Goal: Task Accomplishment & Management: Manage account settings

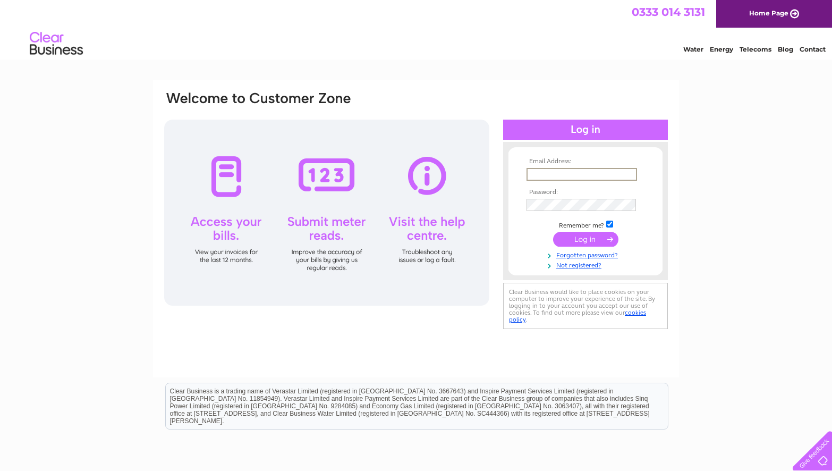
type input "Ashley@fleurandblume.com"
click at [585, 238] on input "submit" at bounding box center [585, 239] width 65 height 15
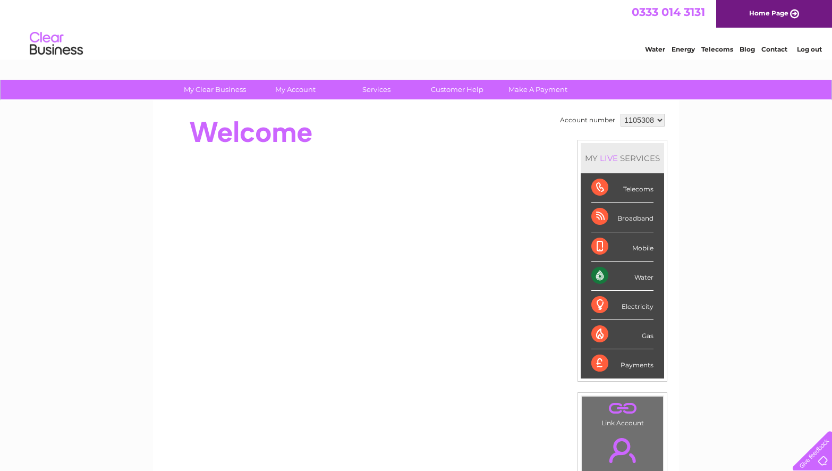
click at [635, 274] on div "Water" at bounding box center [622, 275] width 62 height 29
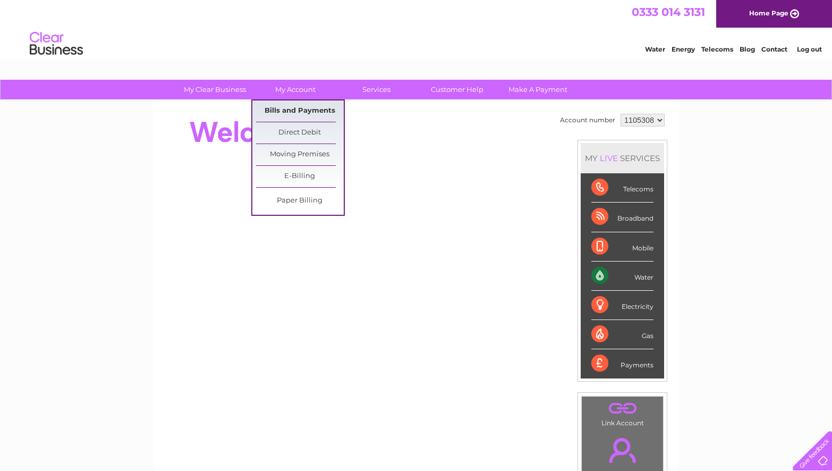
click at [298, 108] on link "Bills and Payments" at bounding box center [300, 110] width 88 height 21
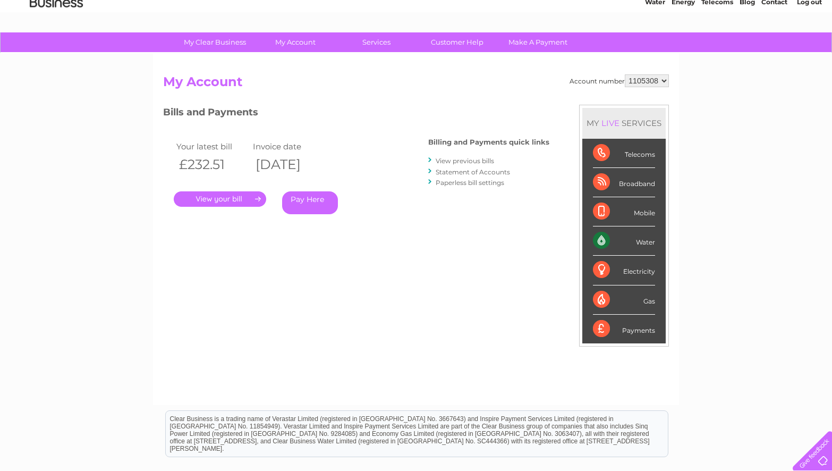
scroll to position [53, 0]
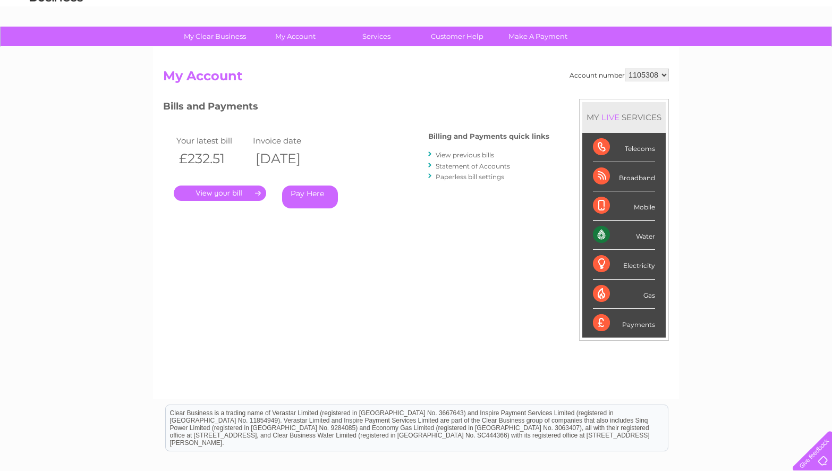
click at [461, 166] on link "Statement of Accounts" at bounding box center [473, 166] width 74 height 8
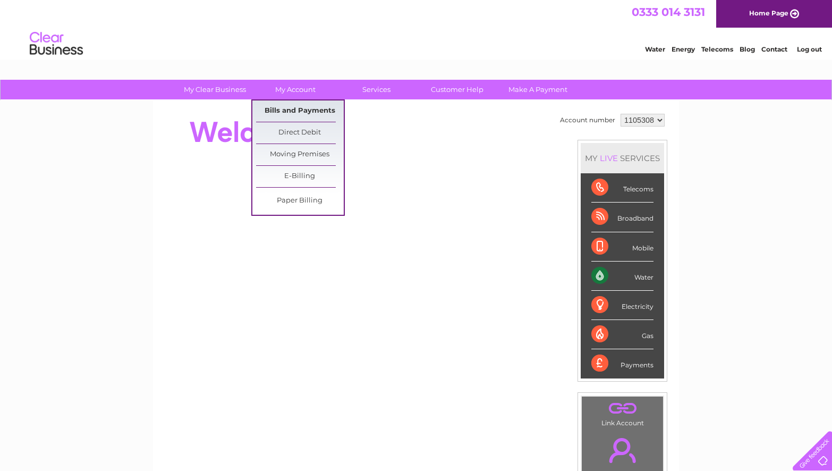
click at [287, 109] on link "Bills and Payments" at bounding box center [300, 110] width 88 height 21
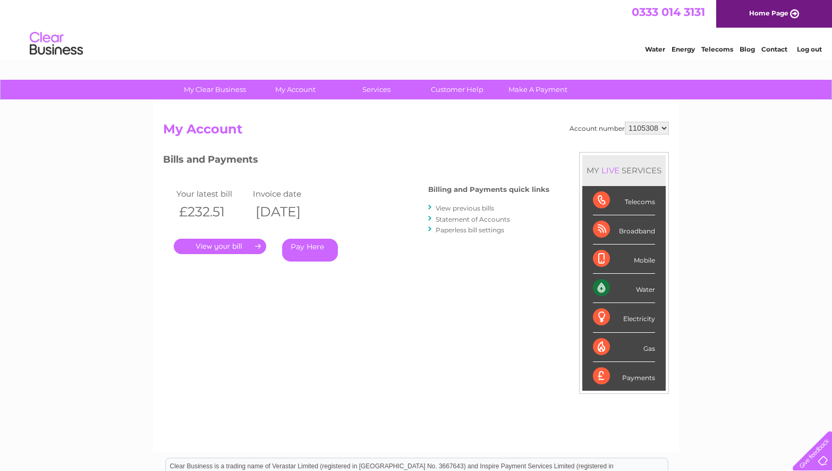
click at [243, 242] on link "." at bounding box center [220, 246] width 92 height 15
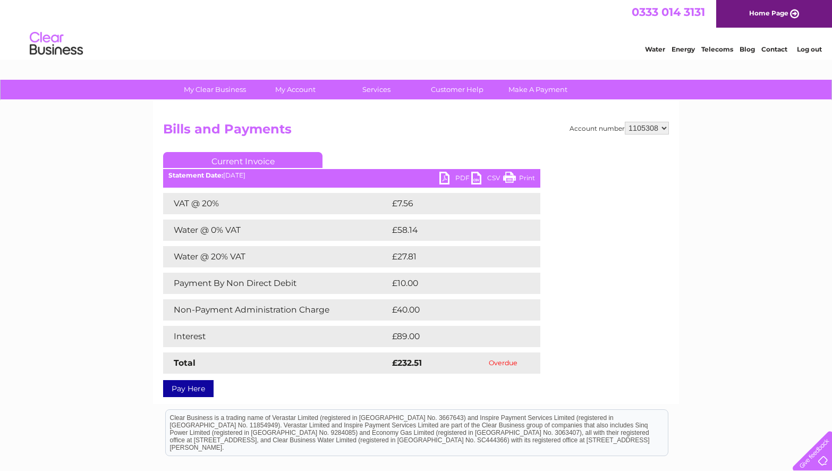
drag, startPoint x: 637, startPoint y: 129, endPoint x: 650, endPoint y: 129, distance: 12.2
click at [645, 129] on select "1105308" at bounding box center [647, 128] width 44 height 13
click at [195, 387] on link "Pay Here" at bounding box center [188, 388] width 50 height 17
click at [192, 380] on link "Pay Here" at bounding box center [188, 388] width 50 height 17
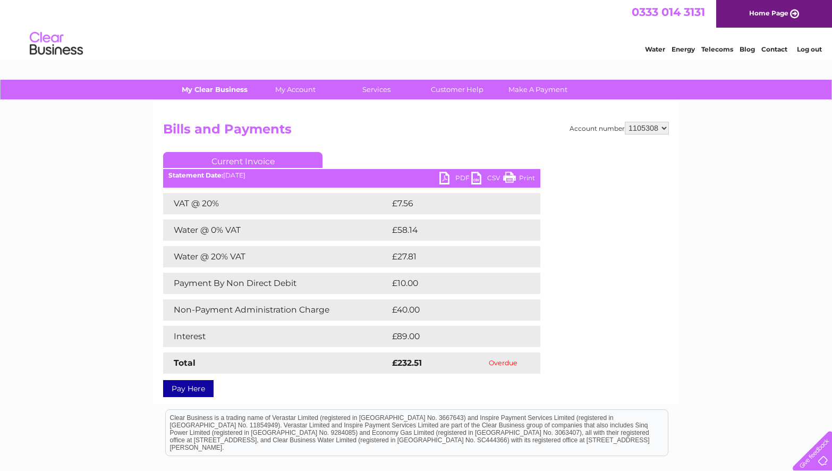
click at [217, 93] on link "My Clear Business" at bounding box center [215, 90] width 88 height 20
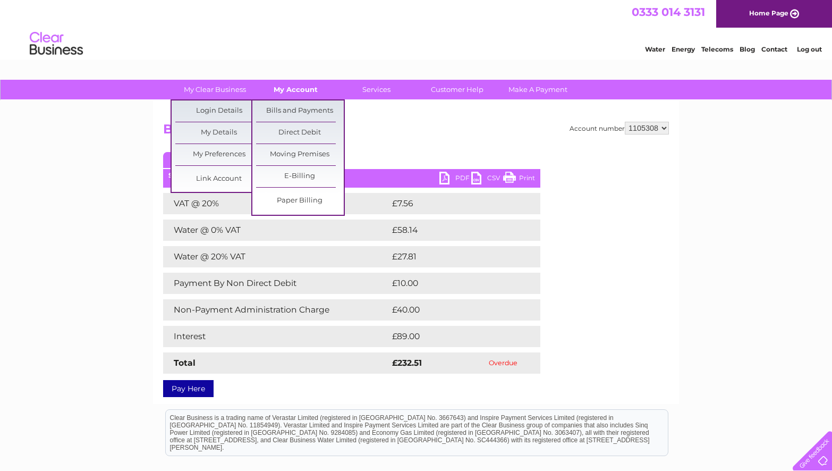
click at [298, 87] on link "My Account" at bounding box center [296, 90] width 88 height 20
click at [289, 109] on link "Bills and Payments" at bounding box center [300, 110] width 88 height 21
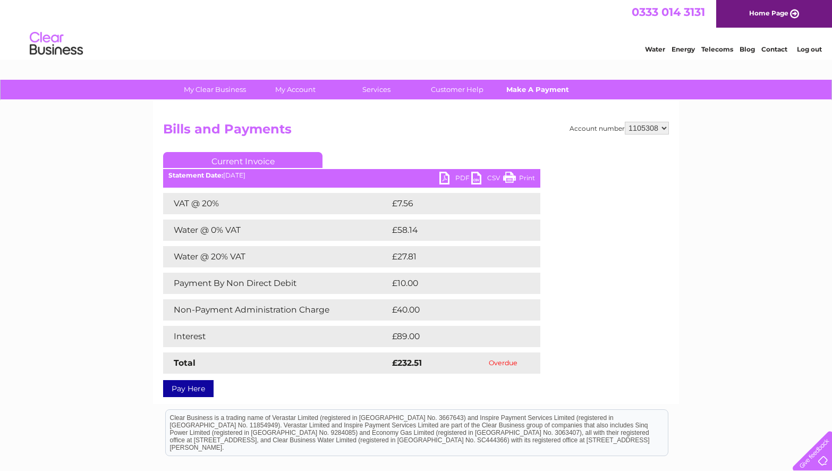
click at [548, 89] on link "Make A Payment" at bounding box center [538, 90] width 88 height 20
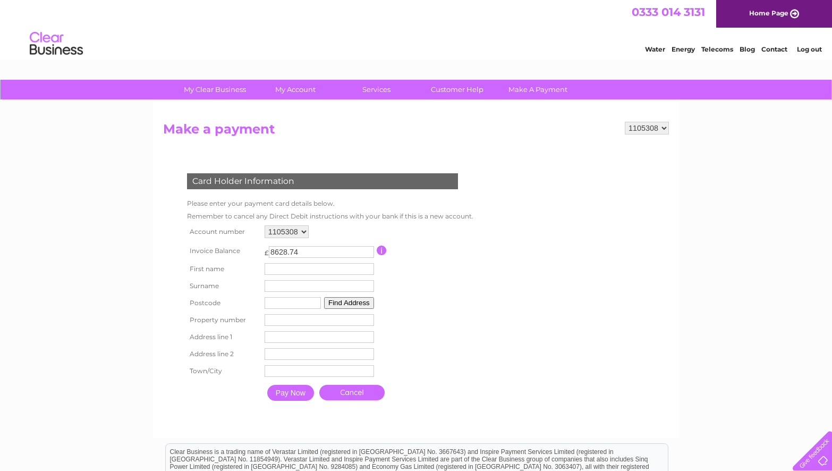
scroll to position [15, 0]
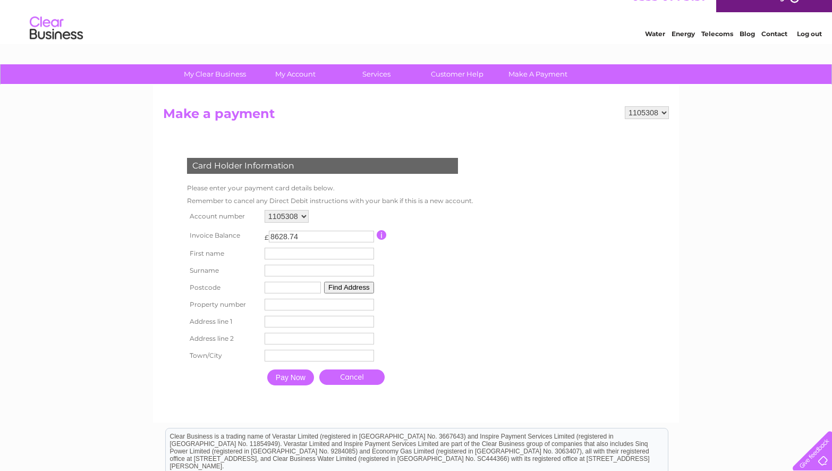
click at [387, 234] on input "button" at bounding box center [382, 235] width 10 height 10
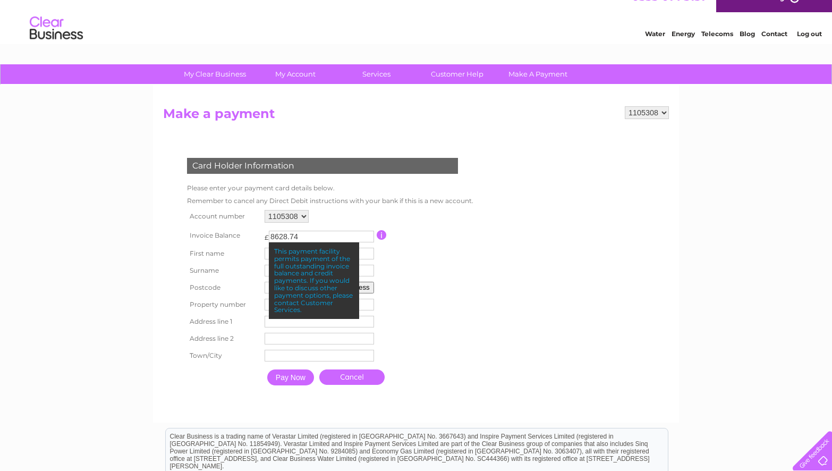
click at [413, 283] on table "Account number 1105308 Invoice Balance £ 8628.74 First name Surname" at bounding box center [327, 298] width 287 height 183
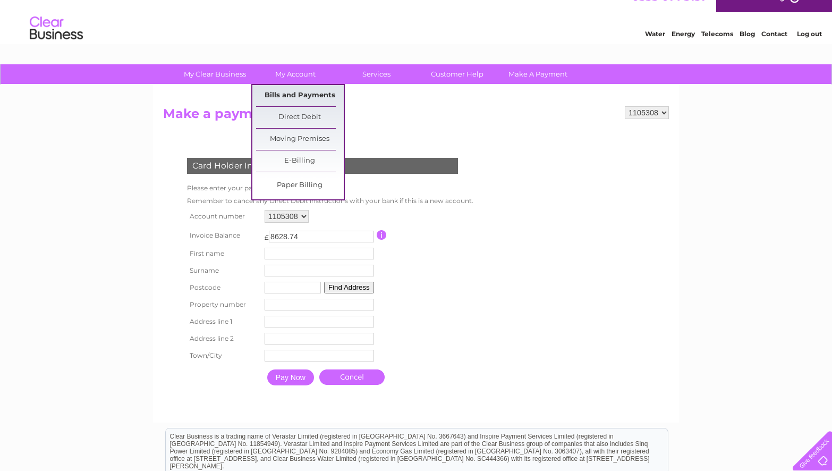
click at [286, 95] on link "Bills and Payments" at bounding box center [300, 95] width 88 height 21
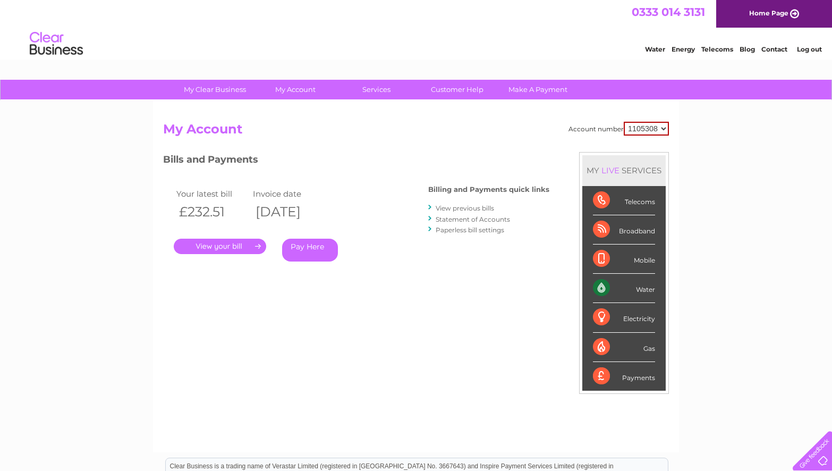
click at [326, 248] on link "Pay Here" at bounding box center [310, 250] width 56 height 23
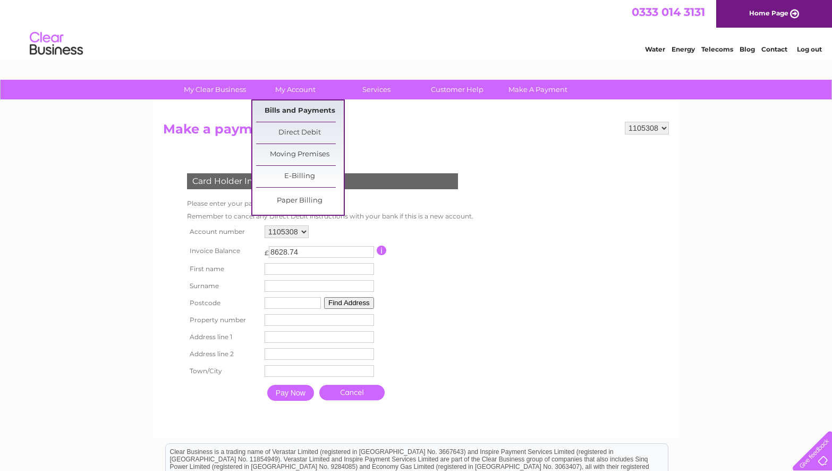
click at [293, 113] on link "Bills and Payments" at bounding box center [300, 110] width 88 height 21
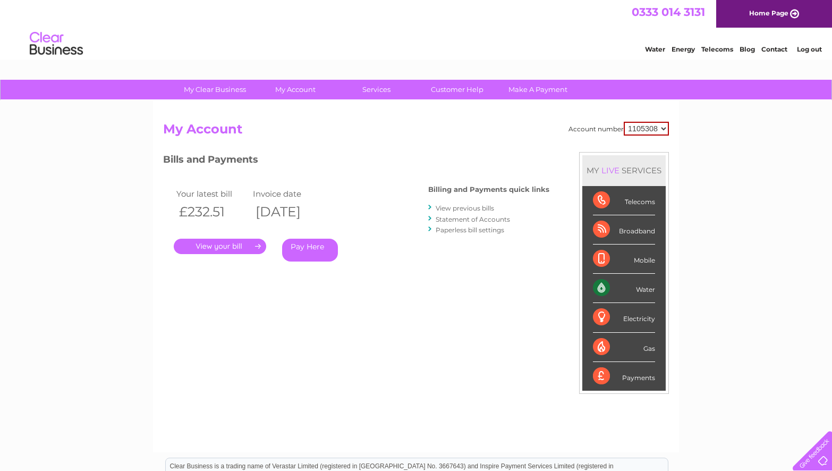
click at [229, 246] on link "." at bounding box center [220, 246] width 92 height 15
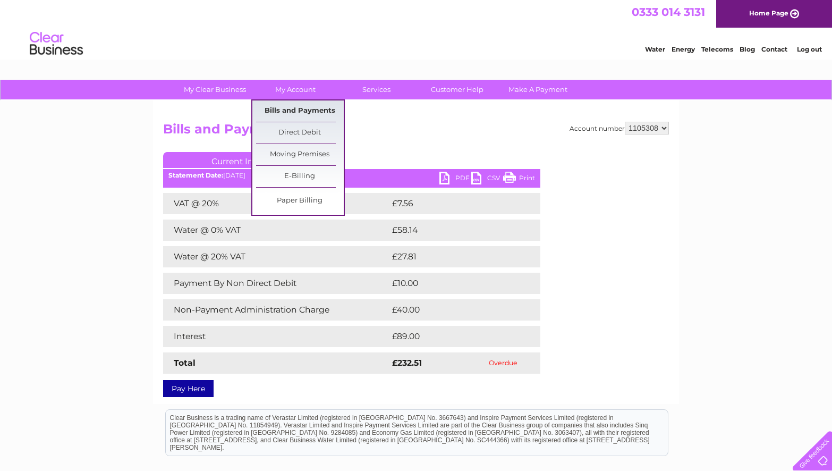
click at [287, 108] on link "Bills and Payments" at bounding box center [300, 110] width 88 height 21
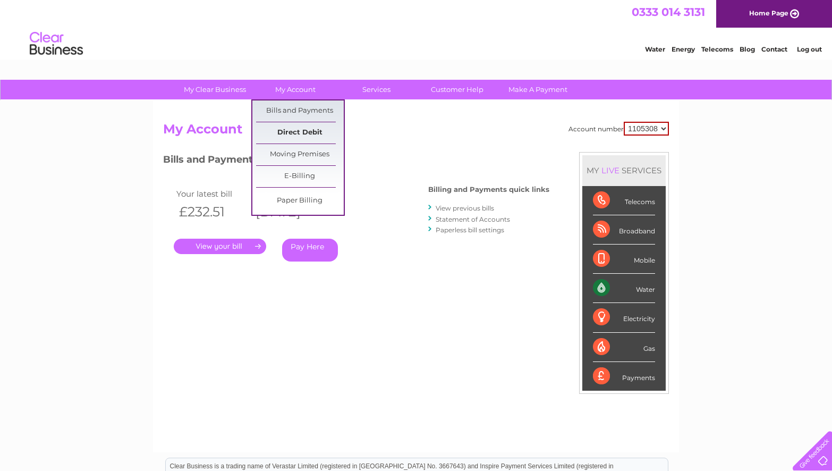
click at [299, 137] on link "Direct Debit" at bounding box center [300, 132] width 88 height 21
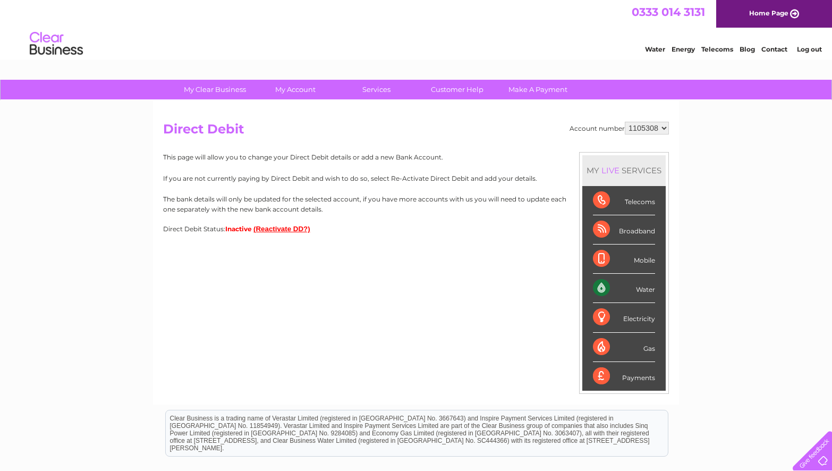
click at [273, 228] on button "(Reactivate DD?)" at bounding box center [281, 229] width 57 height 8
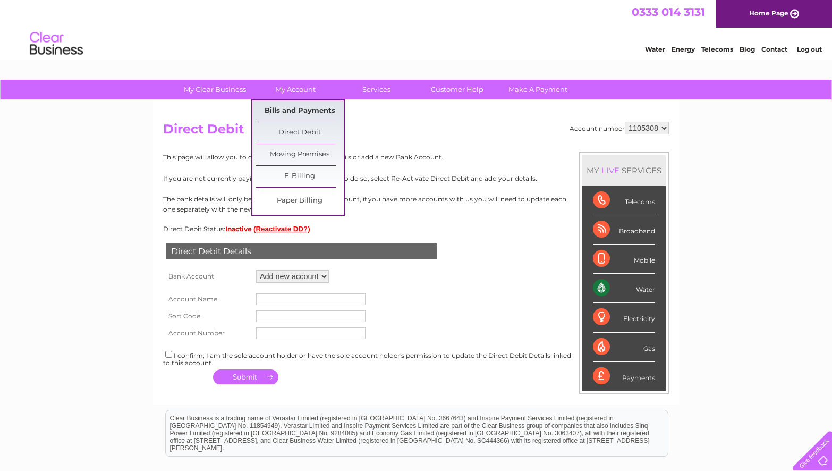
click at [304, 112] on link "Bills and Payments" at bounding box center [300, 110] width 88 height 21
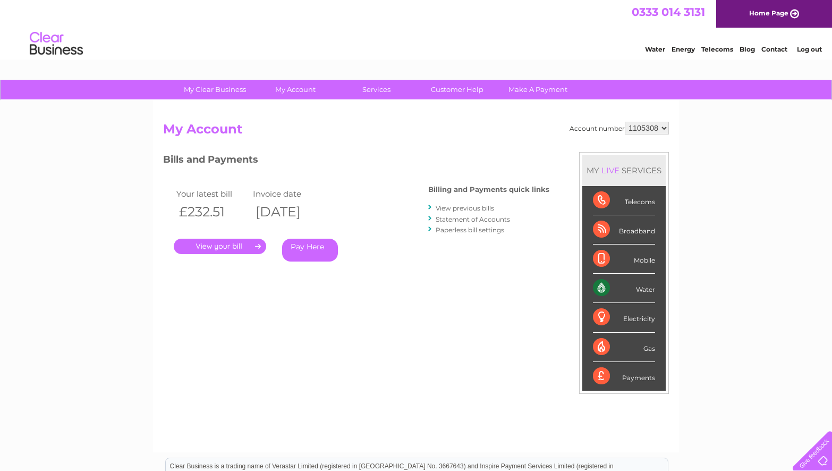
click at [459, 218] on link "Statement of Accounts" at bounding box center [473, 219] width 74 height 8
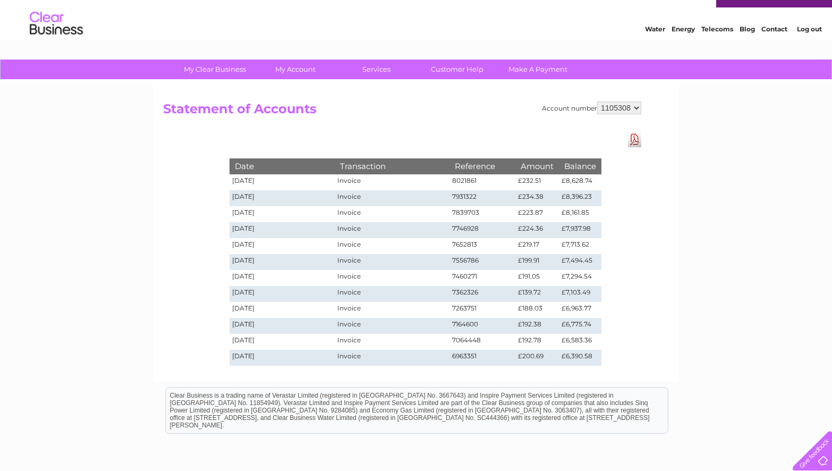
scroll to position [65, 0]
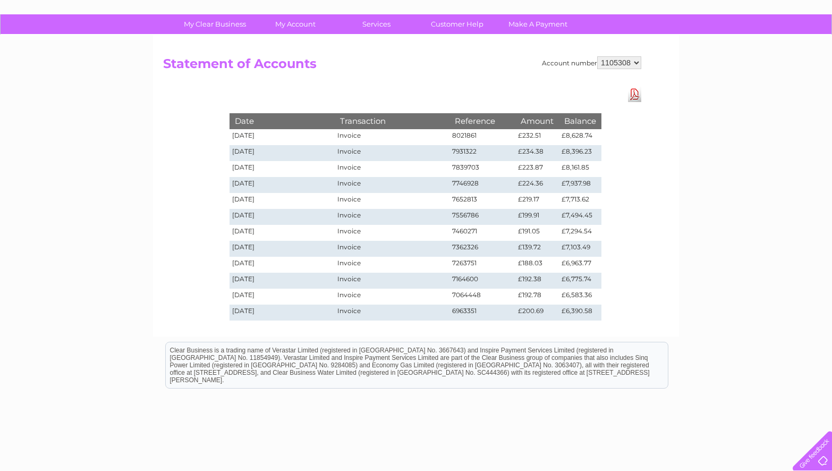
click at [636, 95] on link "Download Pdf" at bounding box center [634, 94] width 13 height 15
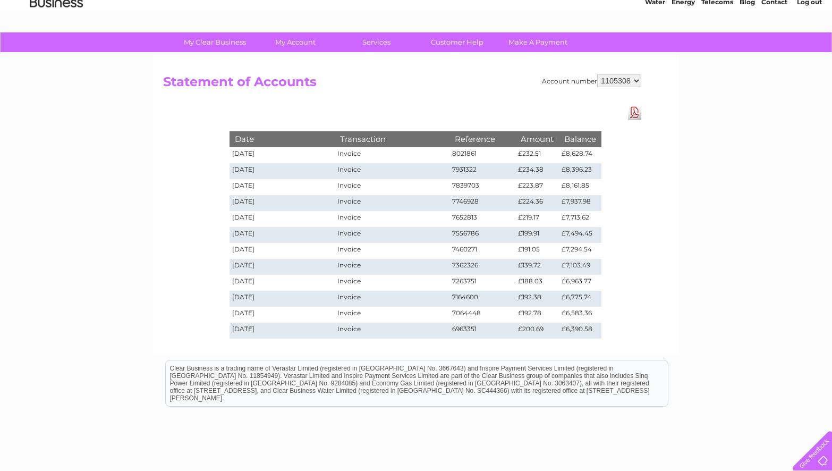
scroll to position [0, 0]
